Goal: Task Accomplishment & Management: Use online tool/utility

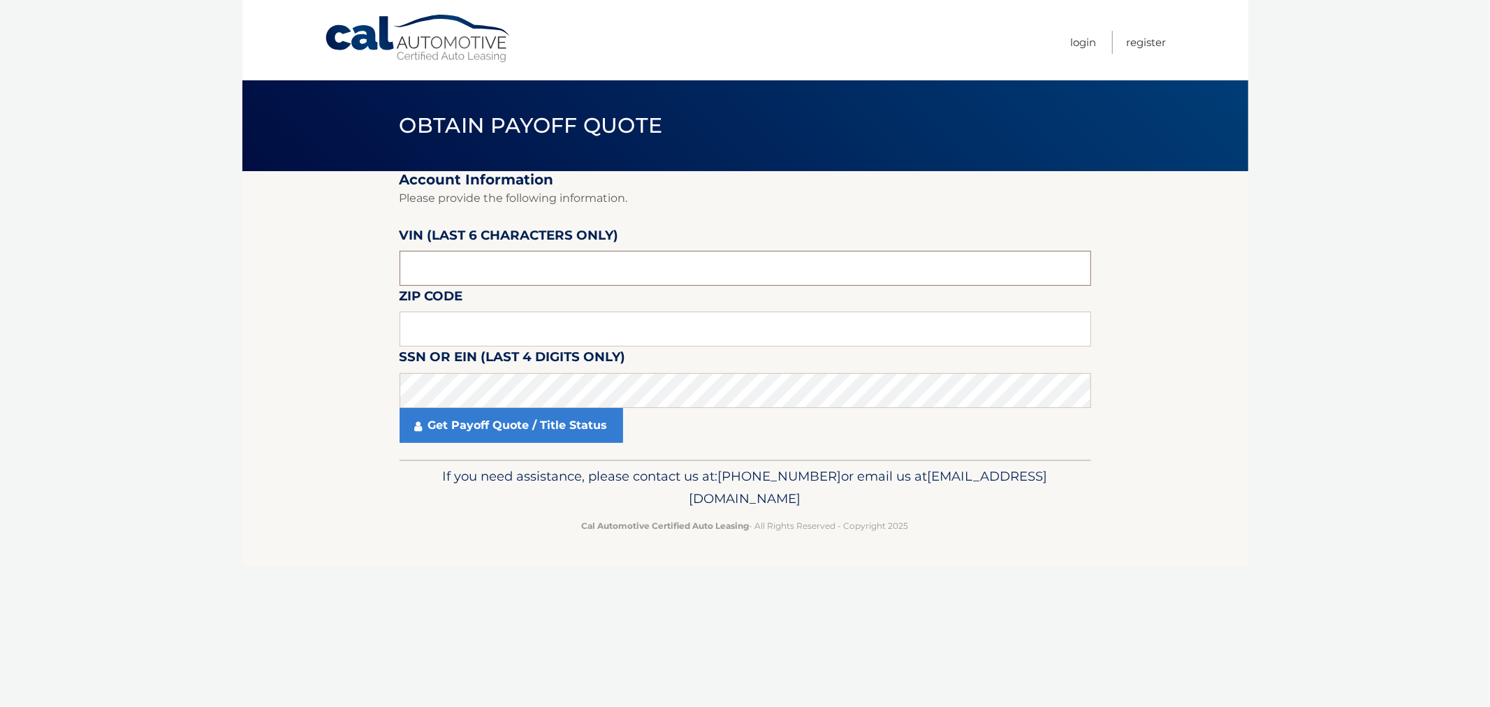
click at [413, 269] on input "text" at bounding box center [744, 268] width 691 height 35
type input "528771"
type input "11418"
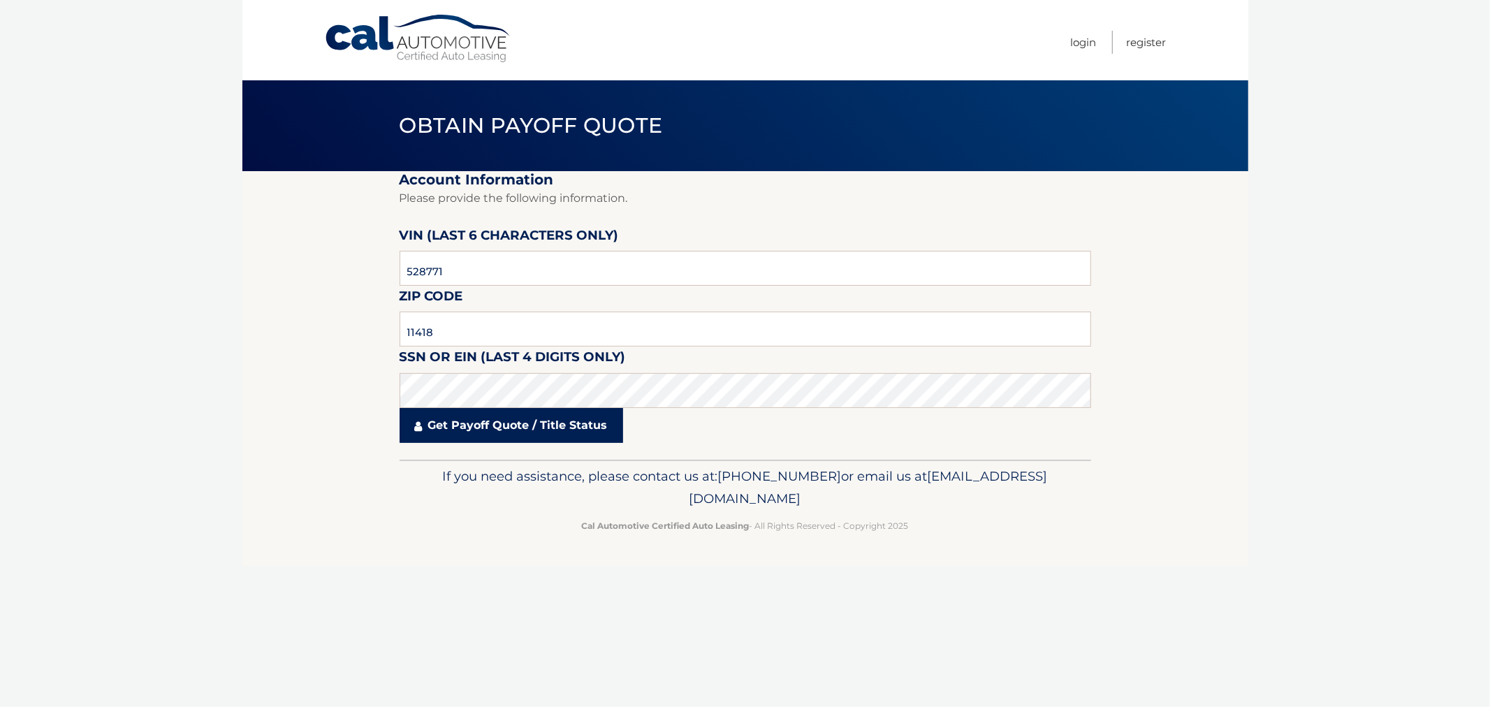
click at [580, 417] on link "Get Payoff Quote / Title Status" at bounding box center [510, 425] width 223 height 35
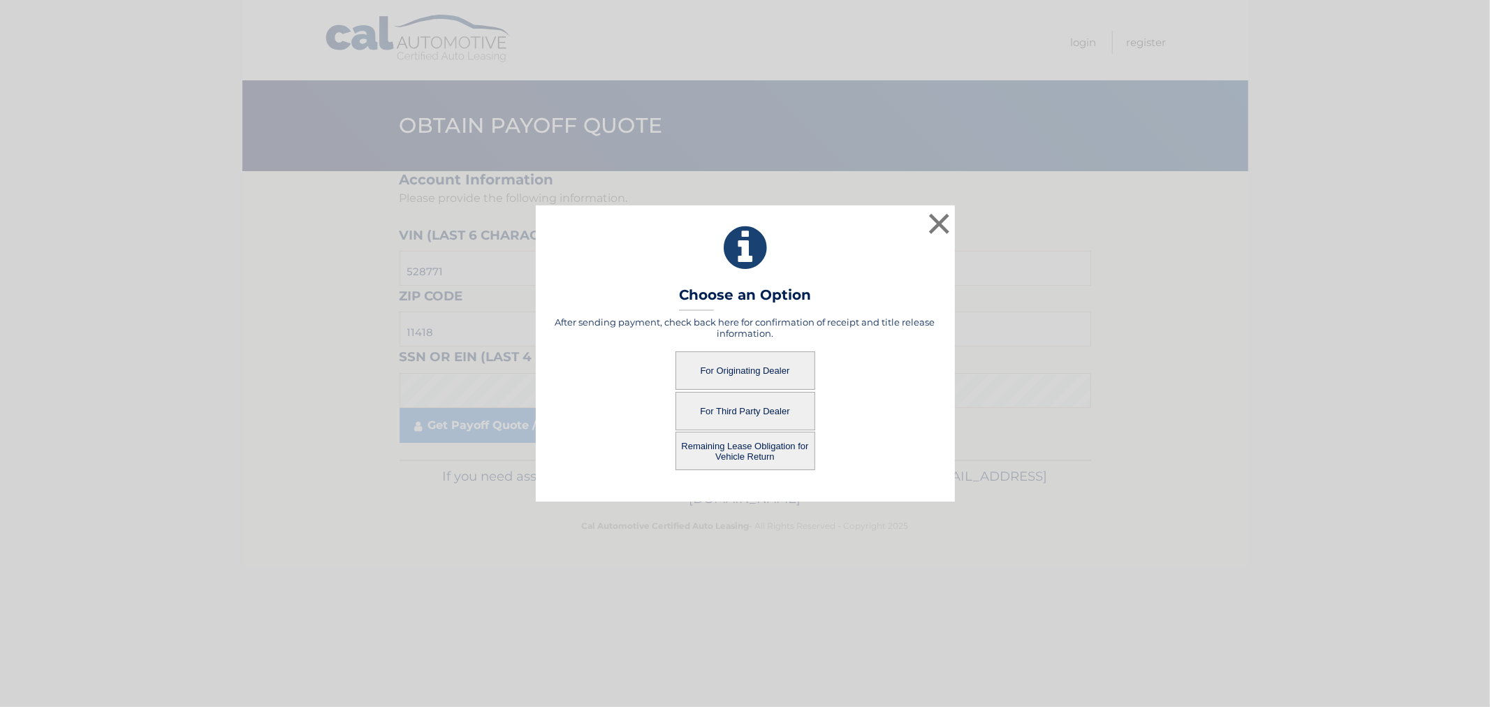
click at [727, 362] on button "For Originating Dealer" at bounding box center [745, 370] width 140 height 38
click at [739, 369] on button "For Originating Dealer" at bounding box center [745, 370] width 140 height 38
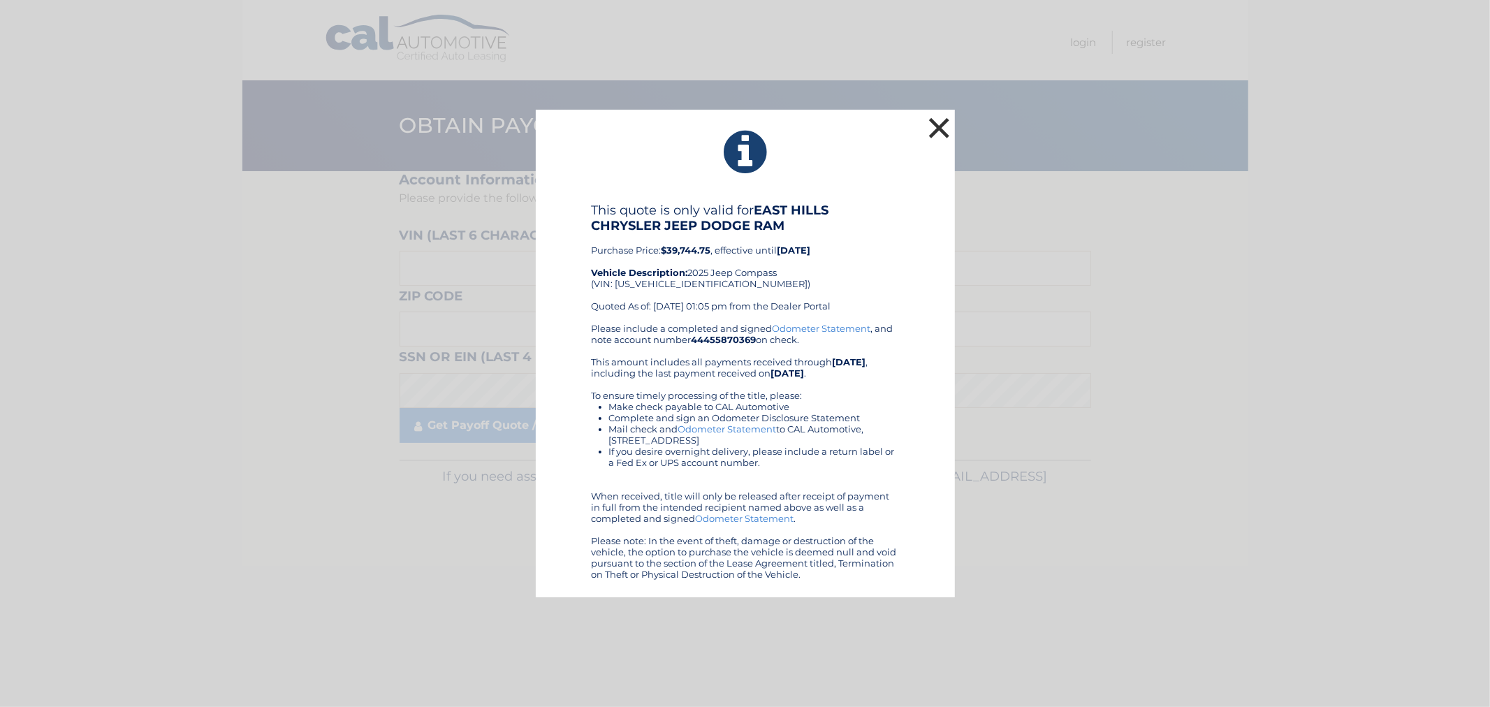
click at [938, 128] on button "×" at bounding box center [939, 128] width 28 height 28
